Goal: Task Accomplishment & Management: Use online tool/utility

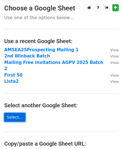
click at [14, 113] on link "Select..." at bounding box center [14, 117] width 21 height 9
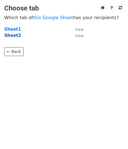
click at [11, 33] on strong "Sheet2" at bounding box center [12, 35] width 17 height 5
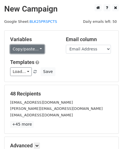
click at [34, 47] on link "Copy/paste..." at bounding box center [27, 49] width 34 height 9
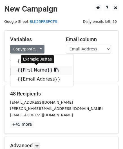
click at [55, 70] on icon at bounding box center [57, 70] width 5 height 5
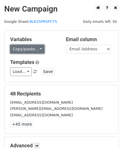
click at [33, 48] on link "Copy/paste..." at bounding box center [27, 49] width 34 height 9
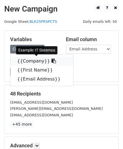
click at [52, 61] on icon at bounding box center [54, 61] width 5 height 5
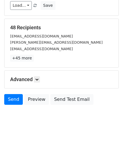
scroll to position [69, 0]
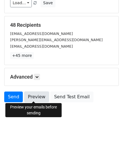
click at [35, 97] on link "Preview" at bounding box center [36, 97] width 25 height 11
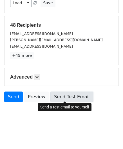
click at [58, 97] on link "Send Test Email" at bounding box center [72, 97] width 43 height 11
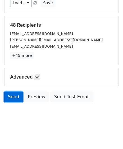
click at [12, 94] on link "Send" at bounding box center [13, 97] width 19 height 11
